Goal: Find contact information: Find contact information

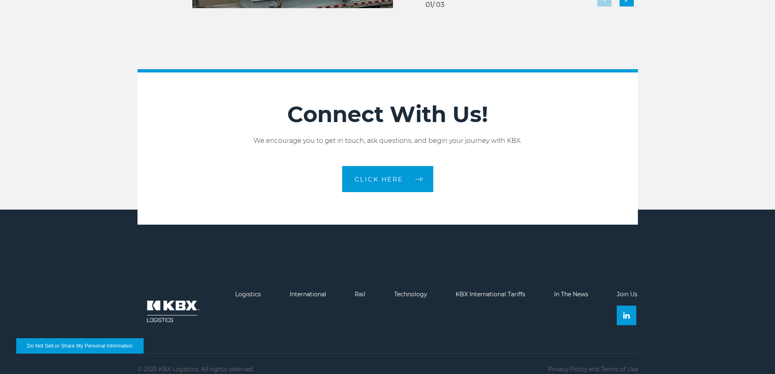
scroll to position [1816, 0]
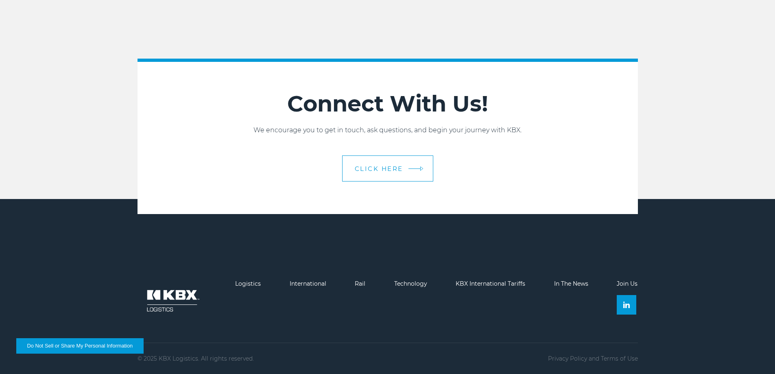
click at [382, 171] on span "CLICK HERE" at bounding box center [379, 169] width 48 height 6
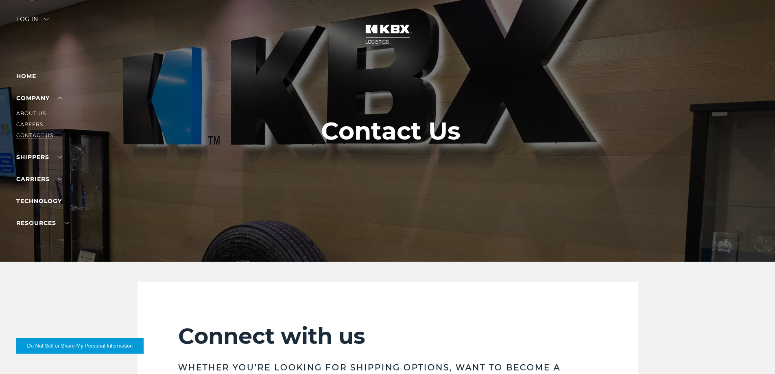
click at [22, 135] on link "Contact Us" at bounding box center [34, 135] width 37 height 6
click at [24, 78] on link "Home" at bounding box center [26, 75] width 20 height 7
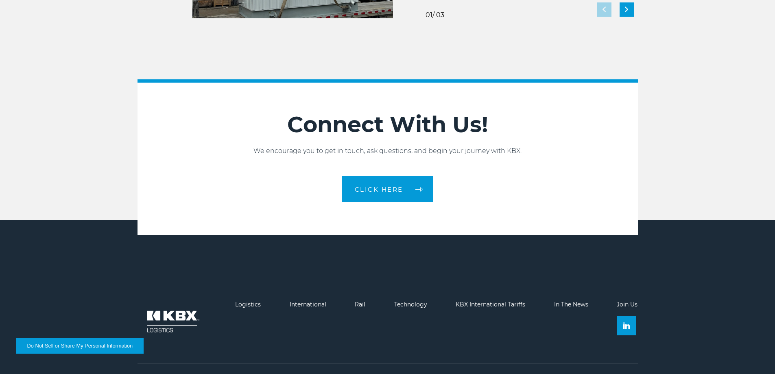
scroll to position [1816, 0]
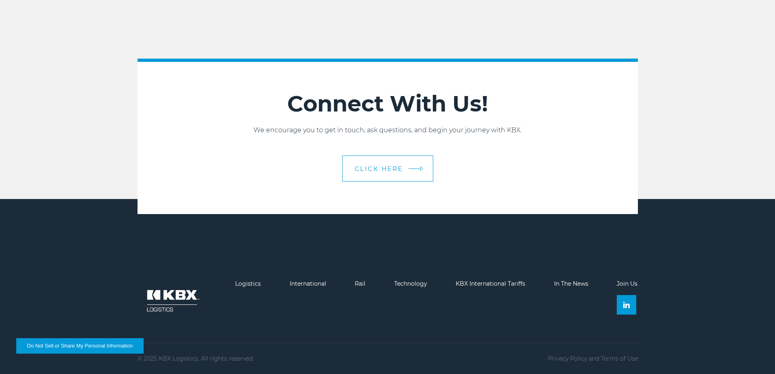
click at [386, 175] on link "CLICK HERE" at bounding box center [387, 169] width 91 height 26
